Goal: Task Accomplishment & Management: Use online tool/utility

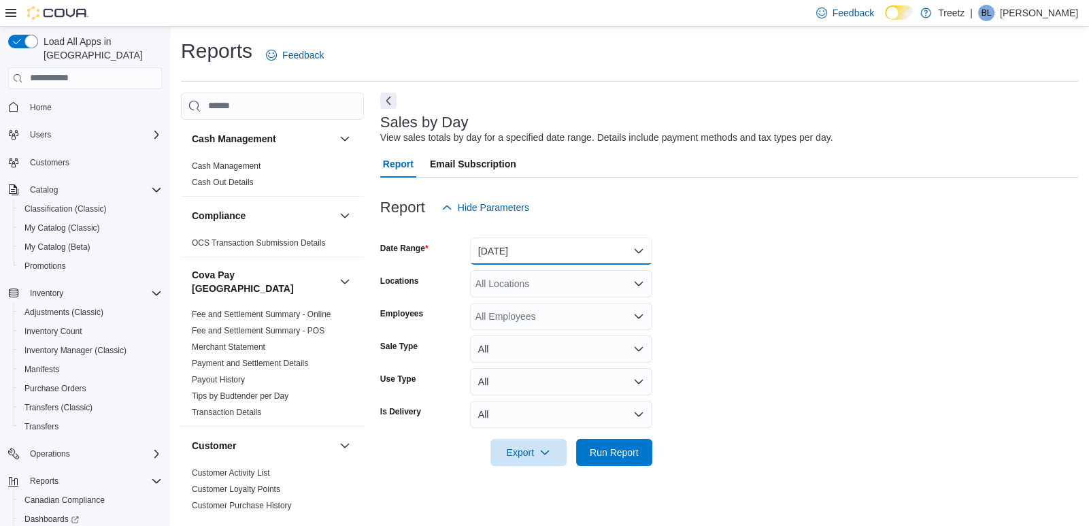
click at [578, 256] on button "[DATE]" at bounding box center [561, 250] width 182 height 27
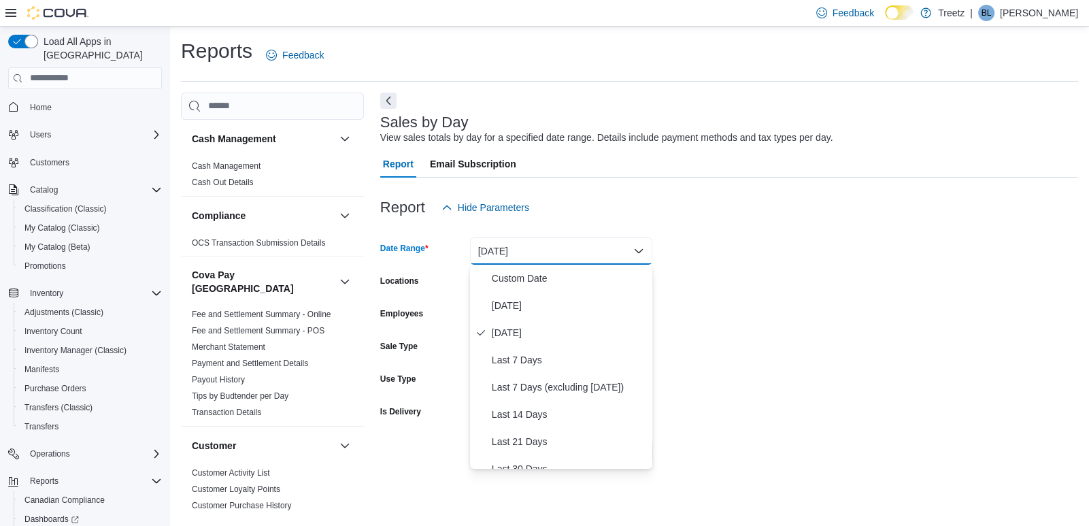
click at [578, 256] on button "[DATE]" at bounding box center [561, 250] width 182 height 27
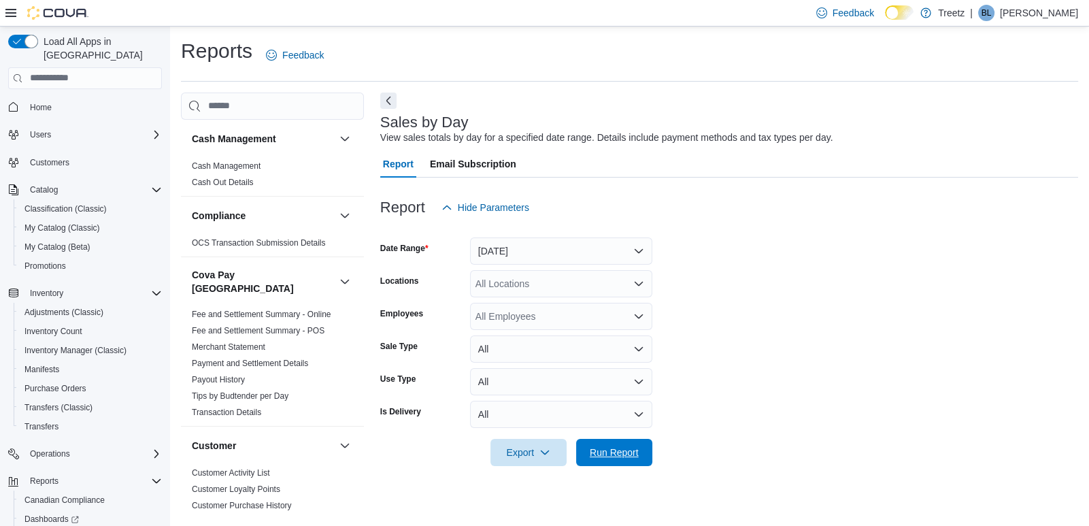
click at [633, 454] on span "Run Report" at bounding box center [614, 453] width 49 height 14
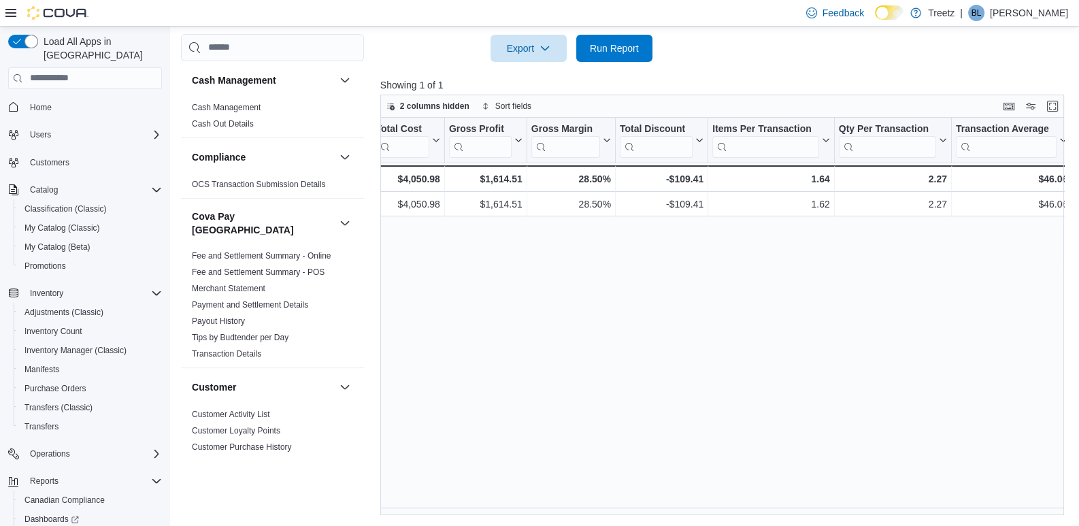
scroll to position [0, 720]
